Goal: Information Seeking & Learning: Learn about a topic

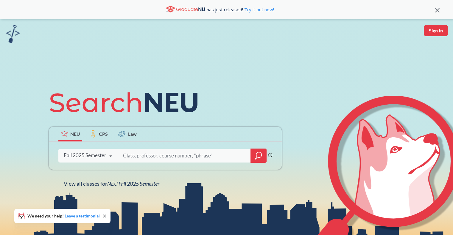
click at [104, 131] on span "CPS" at bounding box center [103, 134] width 9 height 7
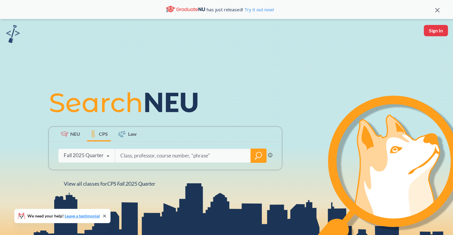
click at [64, 133] on icon at bounding box center [64, 134] width 8 height 5
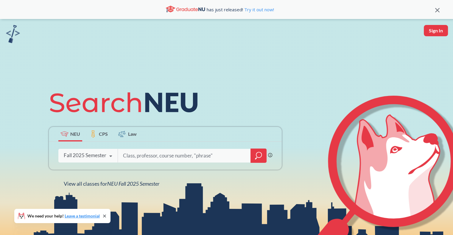
click at [191, 156] on input "search" at bounding box center [184, 156] width 124 height 13
type input "data science"
